Goal: Task Accomplishment & Management: Manage account settings

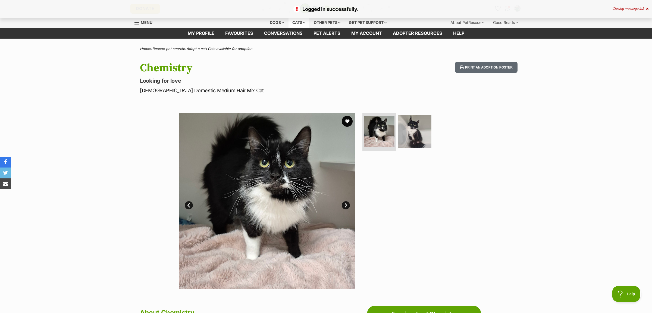
click at [301, 23] on div "Cats" at bounding box center [298, 22] width 21 height 11
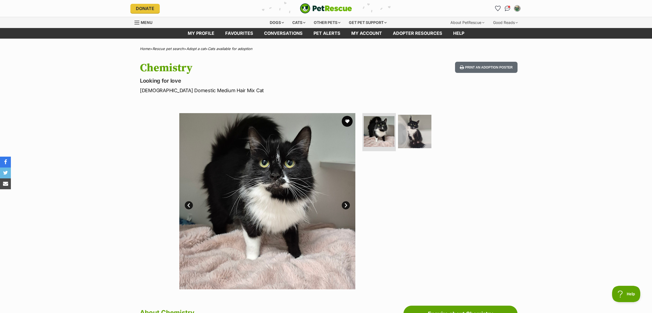
click at [333, 11] on img "PetRescue" at bounding box center [326, 8] width 52 height 10
click at [508, 10] on img "Conversations" at bounding box center [507, 8] width 7 height 7
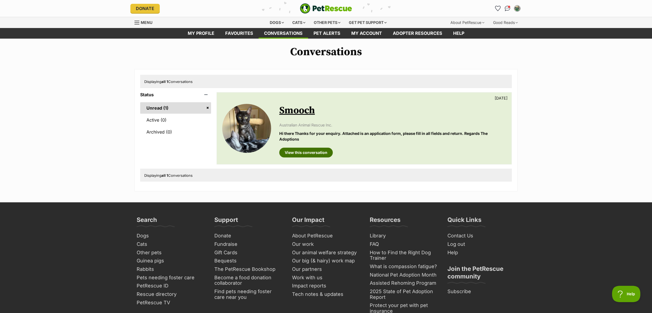
click at [301, 156] on link "View this conversation" at bounding box center [306, 152] width 54 height 10
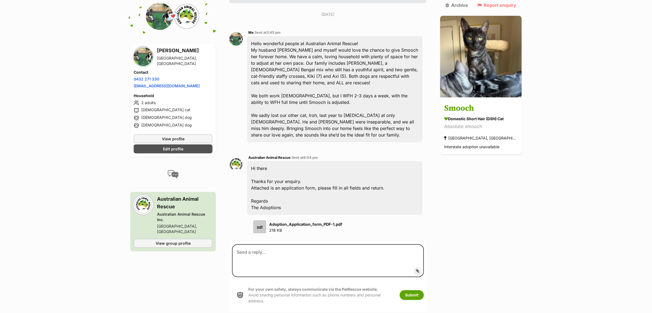
scroll to position [114, 0]
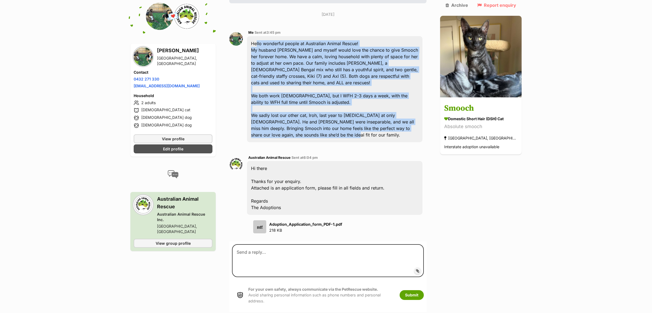
drag, startPoint x: 258, startPoint y: 42, endPoint x: 381, endPoint y: 130, distance: 151.3
click at [381, 130] on div "Hello wonderful people at Australian Animal Rescue! My husband Matt and myself …" at bounding box center [334, 89] width 175 height 106
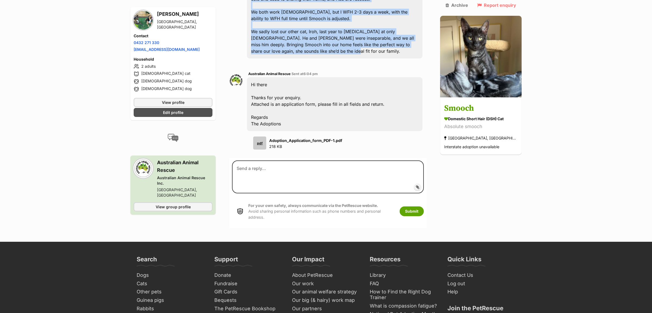
scroll to position [200, 0]
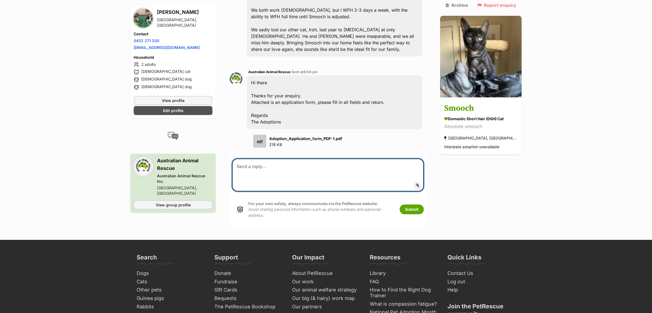
click at [313, 168] on textarea at bounding box center [328, 174] width 192 height 33
click at [288, 176] on textarea at bounding box center [328, 174] width 192 height 33
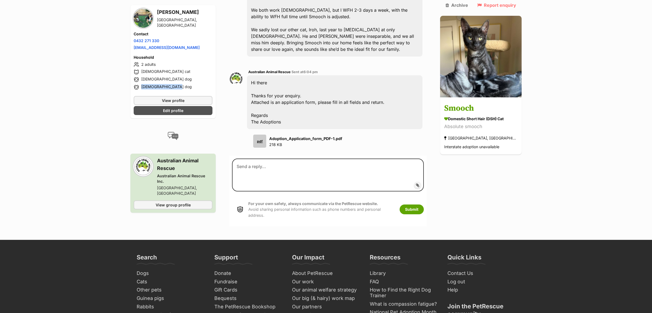
drag, startPoint x: 168, startPoint y: 88, endPoint x: 137, endPoint y: 90, distance: 31.6
click at [137, 90] on div "Household 2 adults 14 year old cat 8 year old dog 4 year old dog" at bounding box center [173, 73] width 79 height 37
click at [171, 109] on span "Edit profile" at bounding box center [173, 111] width 20 height 6
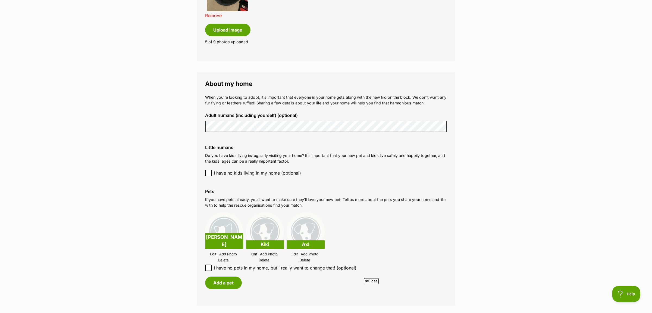
click at [264, 258] on link "Delete" at bounding box center [264, 260] width 11 height 4
click at [253, 252] on link "Edit" at bounding box center [254, 254] width 6 height 4
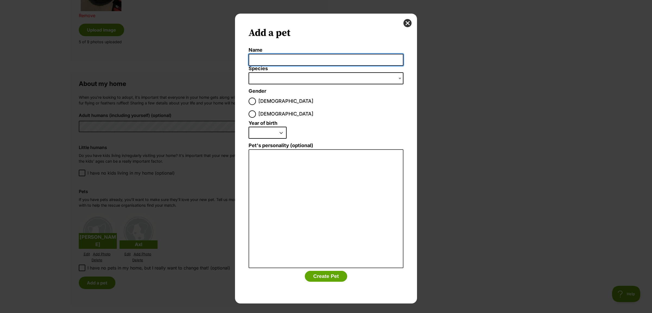
click at [279, 58] on input "Name" at bounding box center [325, 60] width 155 height 12
click at [248, 127] on select "2025 2024 2023 2022 2021 2020 2019 2018 2017 2016 2015 2014 2013 2012 2011 2010…" at bounding box center [267, 133] width 38 height 12
select select "2021"
click option "2021" at bounding box center [0, 0] width 0 height 0
click at [258, 102] on span "Male" at bounding box center [285, 100] width 55 height 7
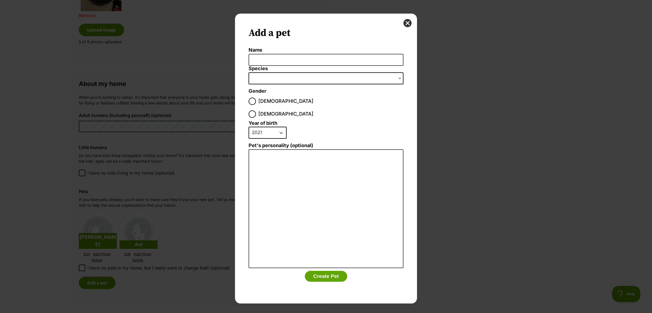
click at [256, 102] on input "Male" at bounding box center [251, 100] width 7 height 7
radio input "true"
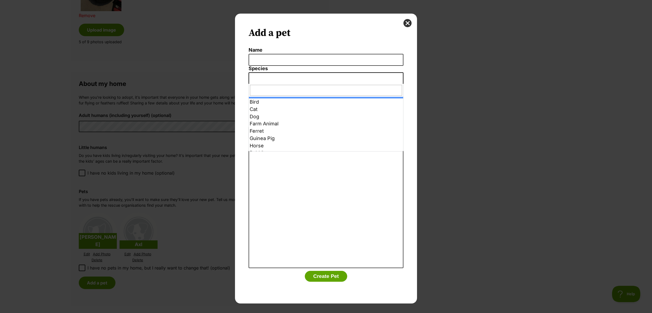
click at [275, 78] on span "Dialog Window - Close (Press escape to close)" at bounding box center [325, 78] width 155 height 12
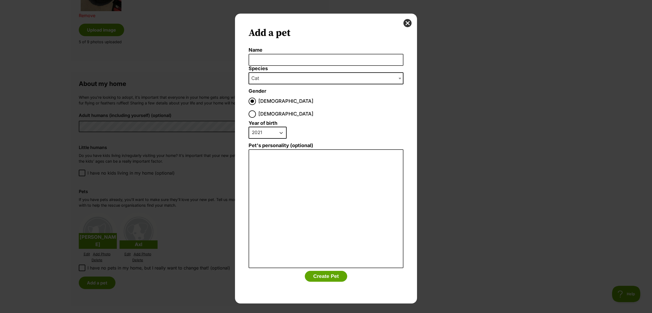
click at [261, 80] on span "Cat" at bounding box center [256, 78] width 15 height 8
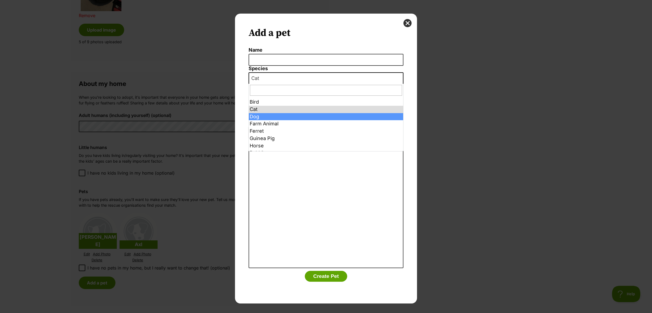
select select "1"
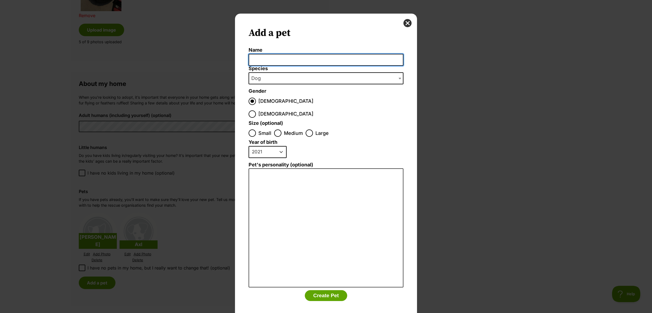
click at [273, 58] on input "Name" at bounding box center [325, 60] width 155 height 12
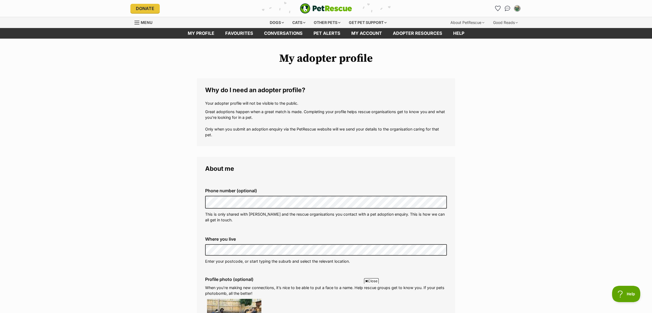
scroll to position [513, 0]
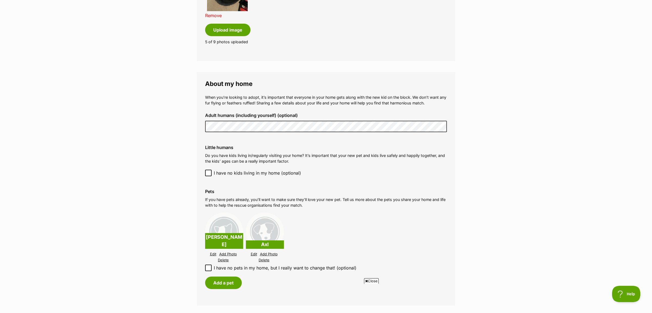
click at [254, 247] on div "Axl Edit Add Photo Delete" at bounding box center [265, 237] width 38 height 51
click at [222, 277] on button "Add a pet" at bounding box center [223, 282] width 37 height 12
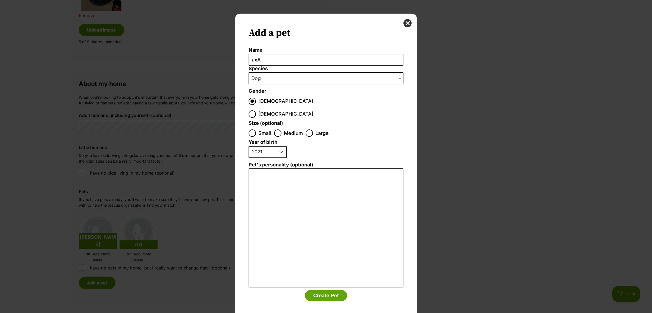
scroll to position [0, 0]
drag, startPoint x: 273, startPoint y: 58, endPoint x: 227, endPoint y: 61, distance: 46.3
click at [248, 61] on input "axA" at bounding box center [325, 60] width 155 height 12
type input "k"
type input "Kiki"
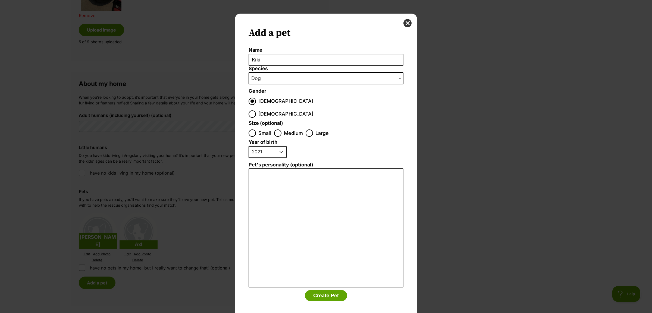
click at [290, 129] on span "Medium" at bounding box center [293, 132] width 19 height 7
click at [281, 129] on input "Medium" at bounding box center [277, 132] width 7 height 7
radio input "true"
click at [256, 110] on input "Female" at bounding box center [251, 113] width 7 height 7
radio input "true"
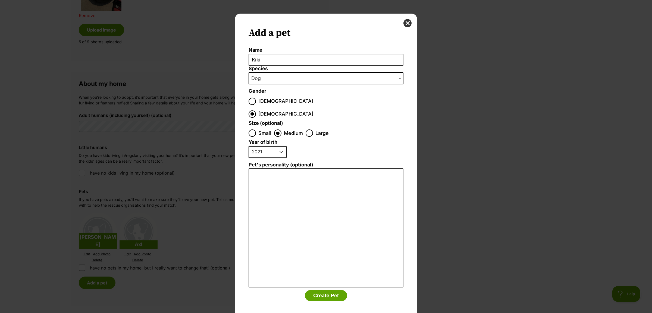
click at [248, 146] on select "2025 2024 2023 2022 2021 2020 2019 2018 2017 2016 2015 2014 2013 2012 2011 2010…" at bounding box center [267, 152] width 38 height 12
select select "2017"
click option "2017" at bounding box center [0, 0] width 0 height 0
click at [319, 290] on button "Create Pet" at bounding box center [326, 295] width 42 height 11
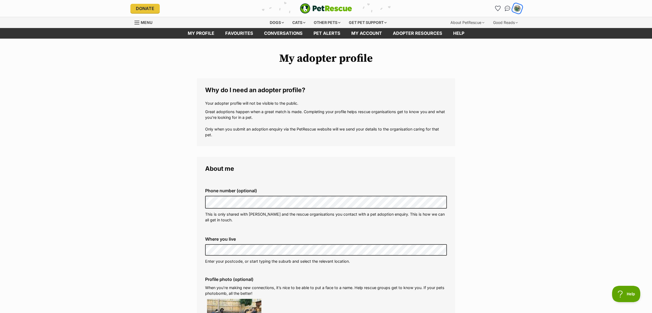
click at [518, 10] on img "My account" at bounding box center [517, 8] width 7 height 7
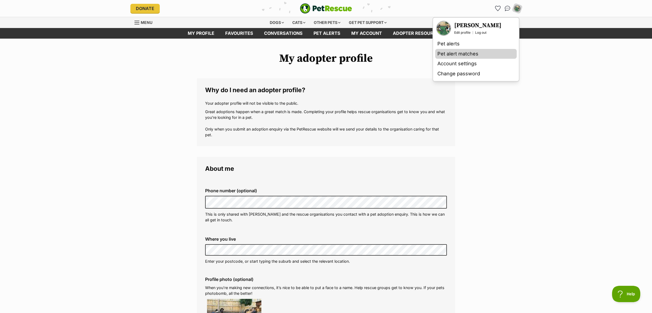
click at [444, 53] on link "Pet alert matches" at bounding box center [475, 54] width 81 height 10
click at [456, 52] on link "Pet alert matches" at bounding box center [475, 54] width 81 height 10
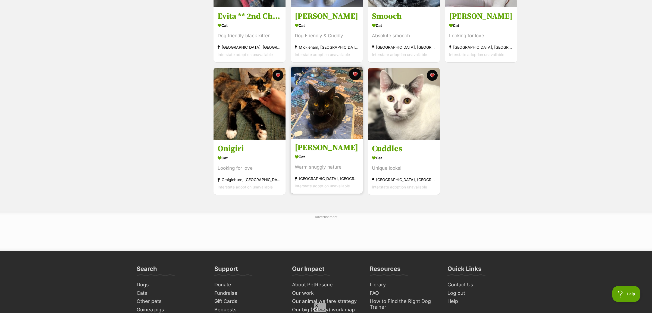
click at [355, 74] on button "favourite" at bounding box center [355, 74] width 12 height 12
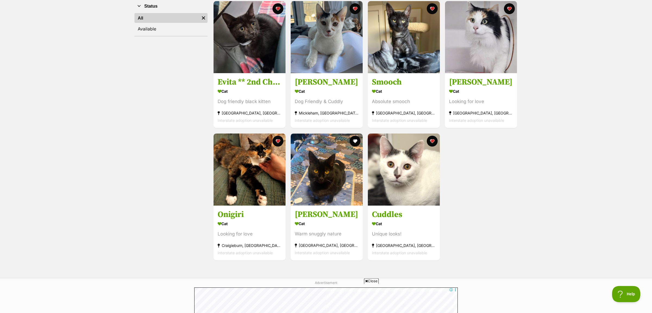
scroll to position [90, 0]
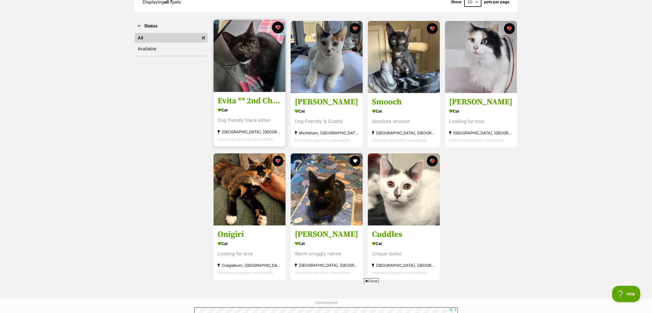
click at [278, 29] on button "favourite" at bounding box center [278, 27] width 12 height 12
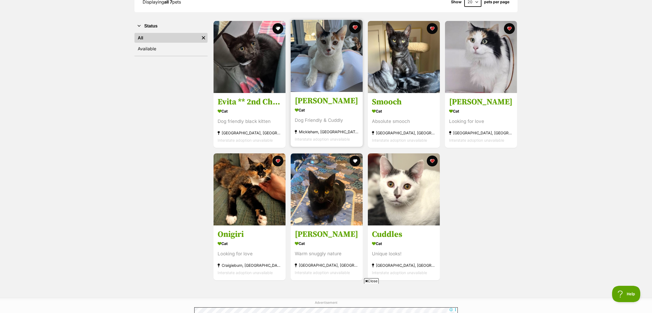
click at [353, 29] on button "favourite" at bounding box center [355, 27] width 12 height 12
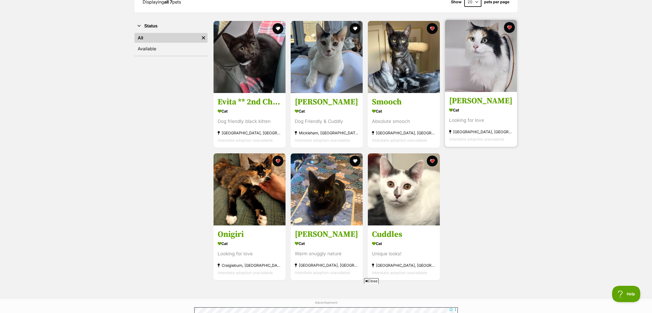
drag, startPoint x: 631, startPoint y: 188, endPoint x: 509, endPoint y: 119, distance: 139.6
click at [630, 188] on div "Displaying all 7 pets Show 20 40 60 pets per page Visit PetRescue TV (external …" at bounding box center [326, 136] width 652 height 322
click at [495, 120] on div "Looking for love" at bounding box center [481, 120] width 64 height 7
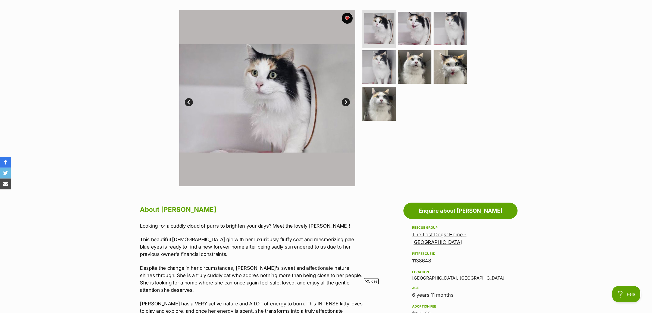
scroll to position [57, 0]
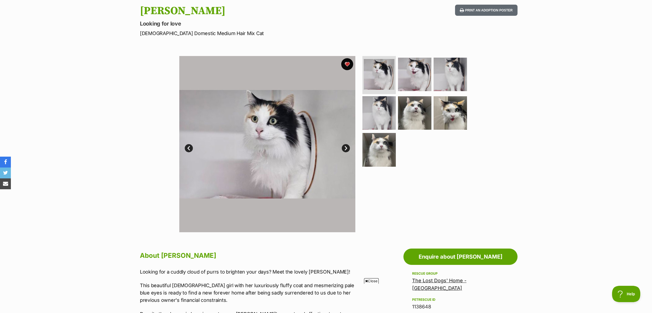
click at [347, 61] on button "favourite" at bounding box center [347, 64] width 12 height 12
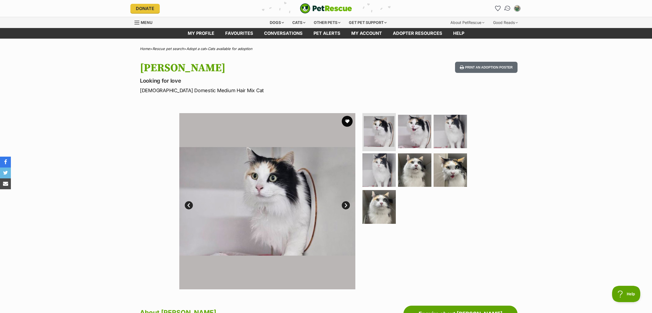
click at [504, 7] on link "Conversations" at bounding box center [507, 8] width 11 height 11
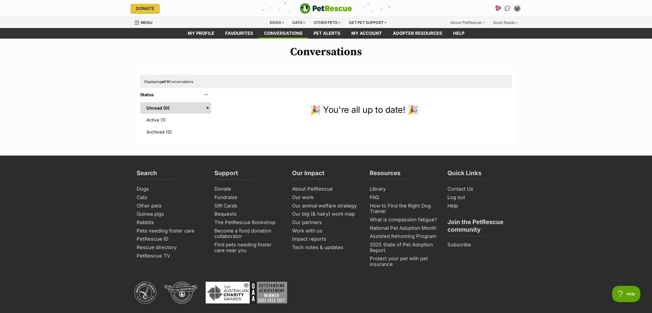
click at [495, 8] on icon "Favourites" at bounding box center [497, 8] width 7 height 7
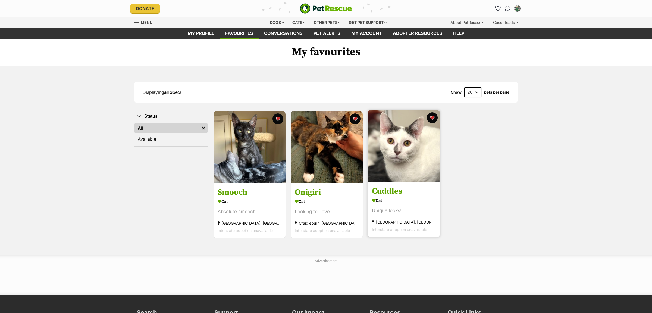
click at [432, 155] on img at bounding box center [404, 146] width 72 height 72
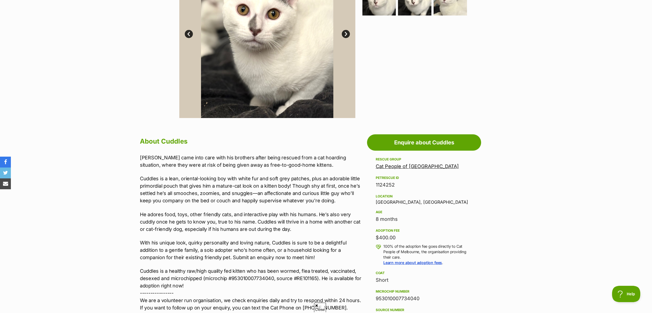
click at [421, 166] on link "Cat People of [GEOGRAPHIC_DATA]" at bounding box center [417, 166] width 83 height 6
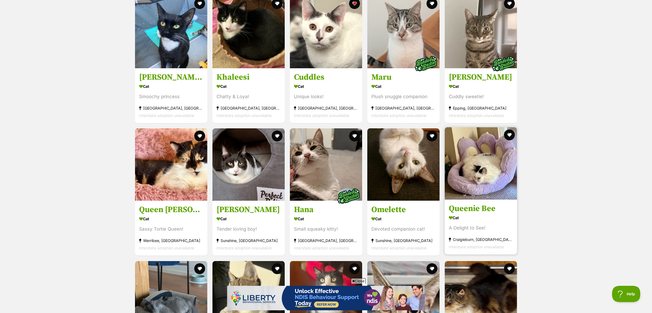
scroll to position [1027, 0]
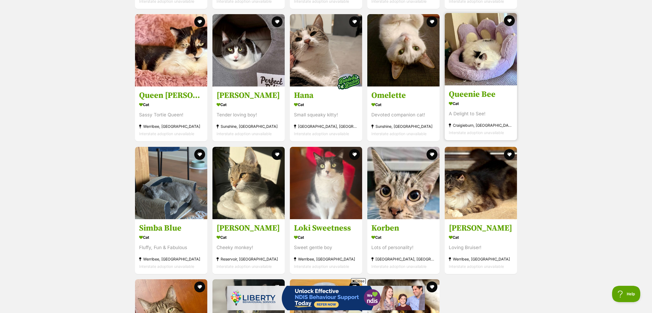
click at [475, 61] on img at bounding box center [481, 49] width 72 height 72
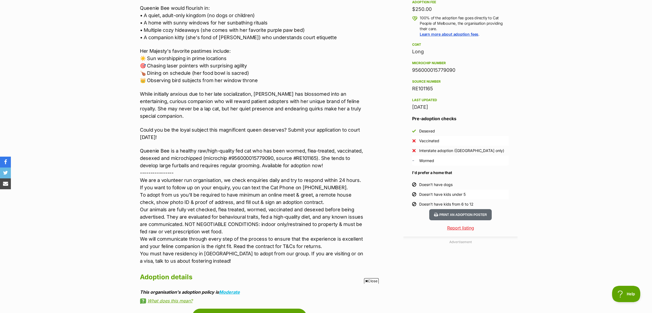
scroll to position [257, 0]
